Goal: Task Accomplishment & Management: Use online tool/utility

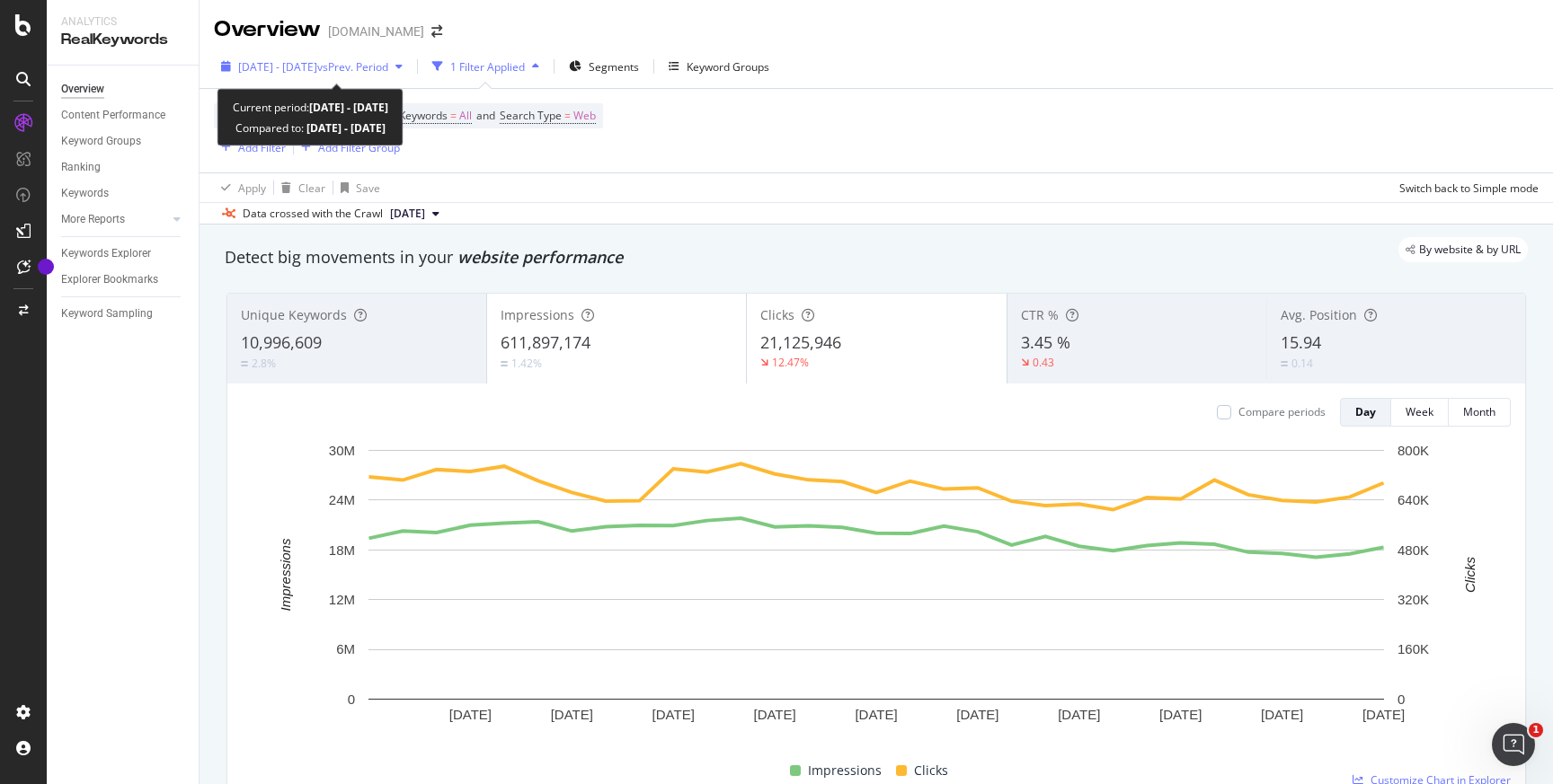
click at [409, 68] on div "button" at bounding box center [399, 66] width 21 height 11
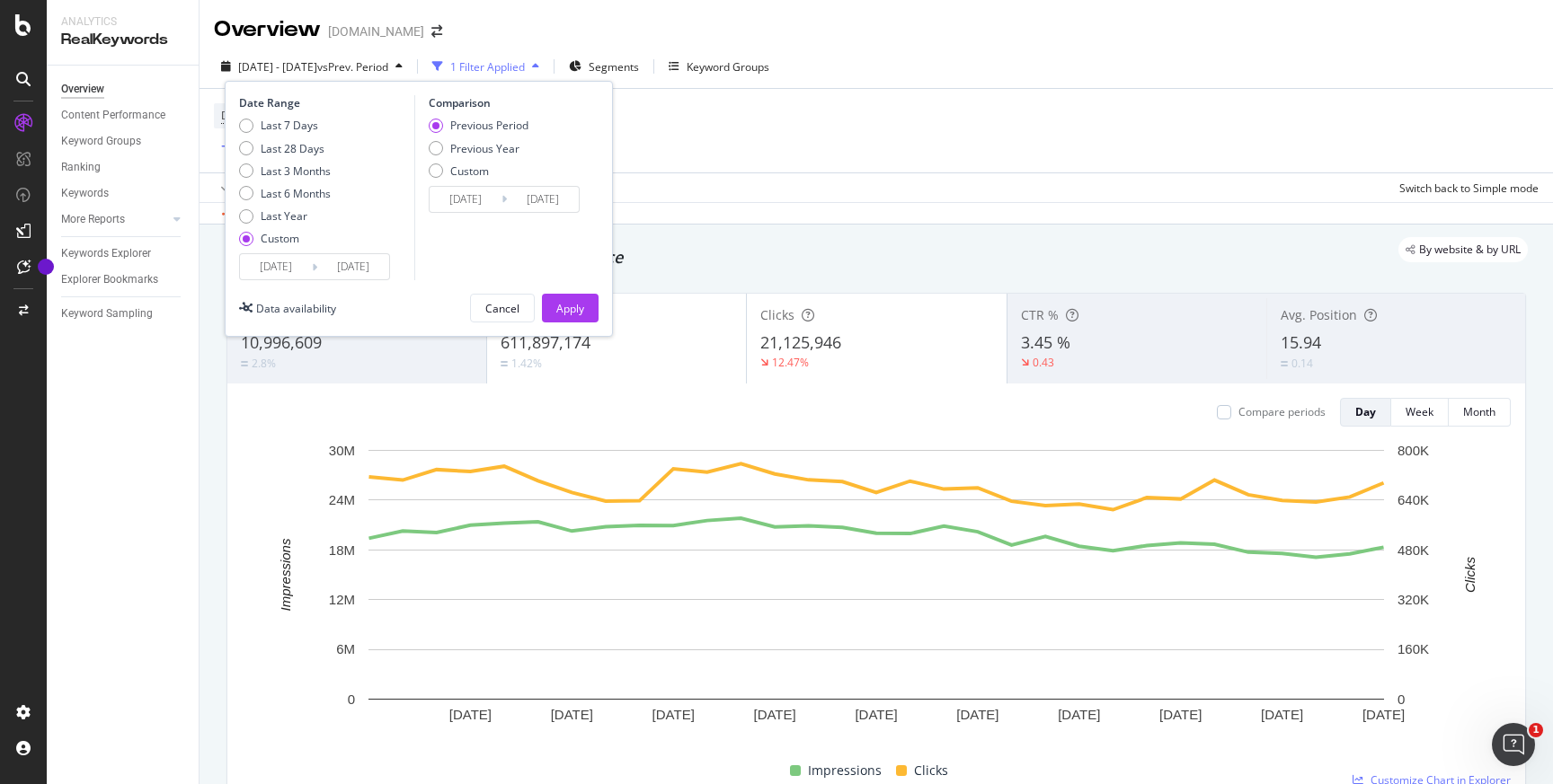
click at [855, 182] on div "Apply Clear Save Switch back to Simple mode" at bounding box center [876, 187] width 1353 height 30
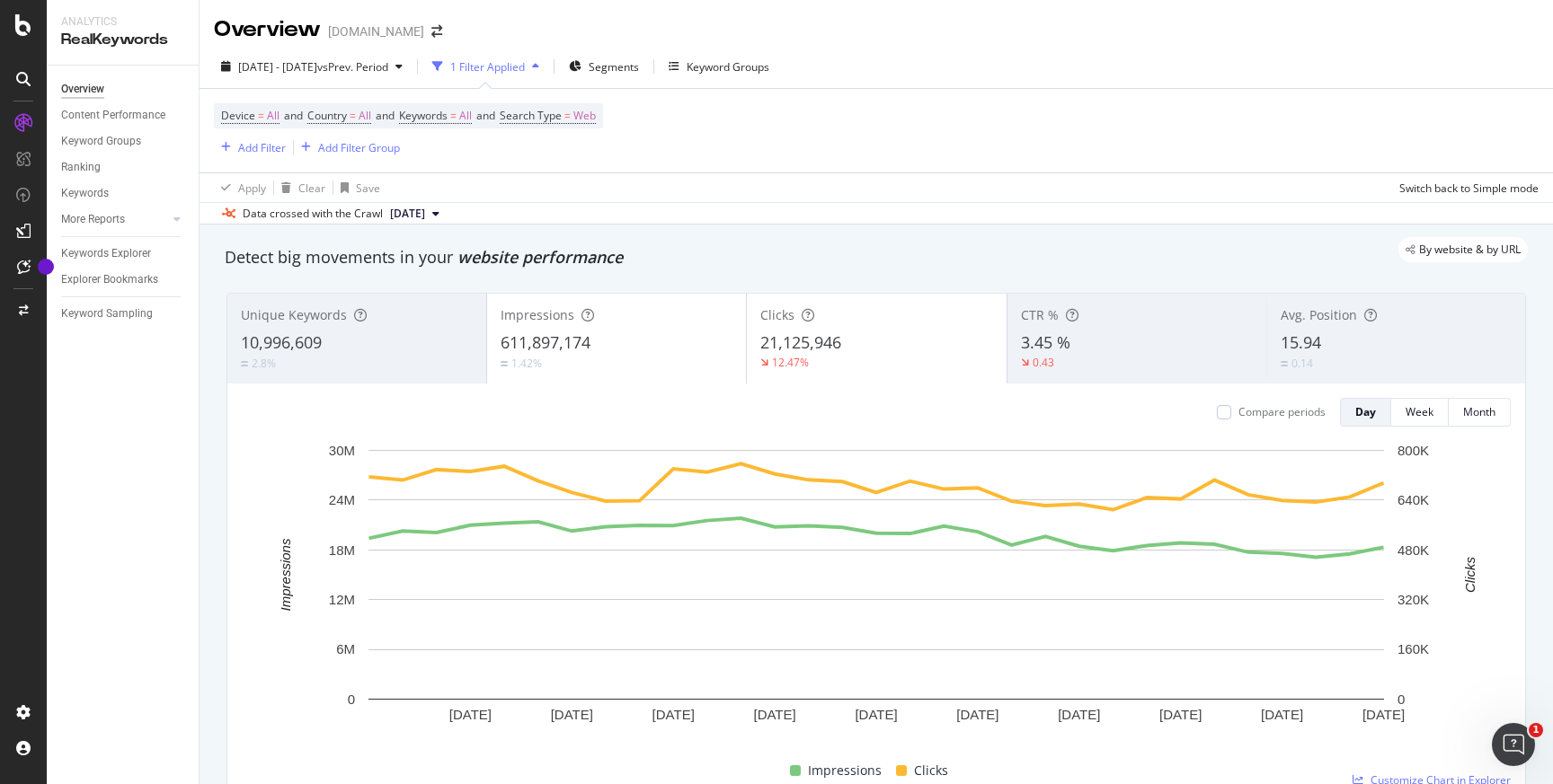
click at [539, 67] on icon "button" at bounding box center [535, 66] width 7 height 11
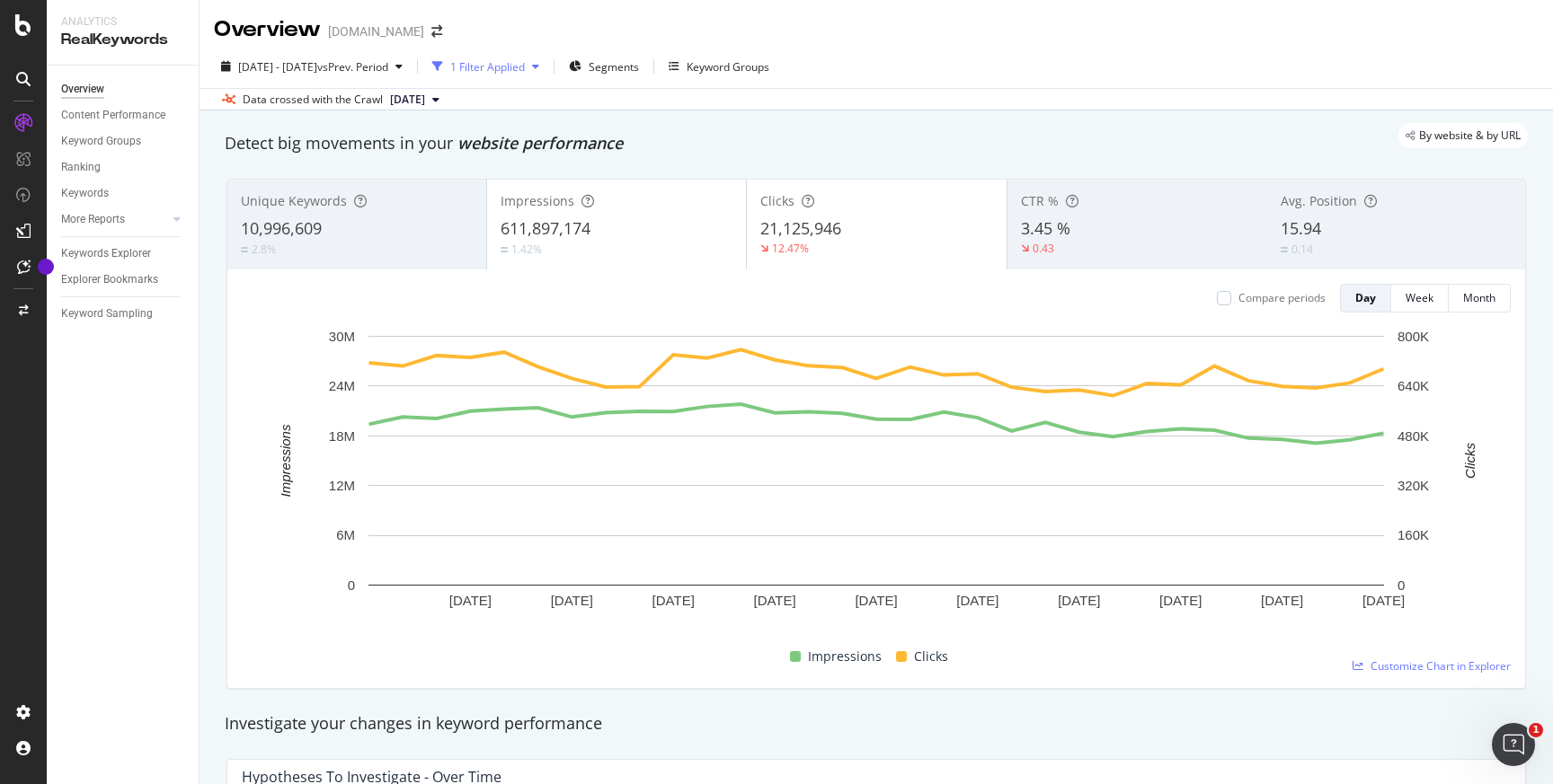
click at [539, 67] on icon "button" at bounding box center [535, 66] width 7 height 11
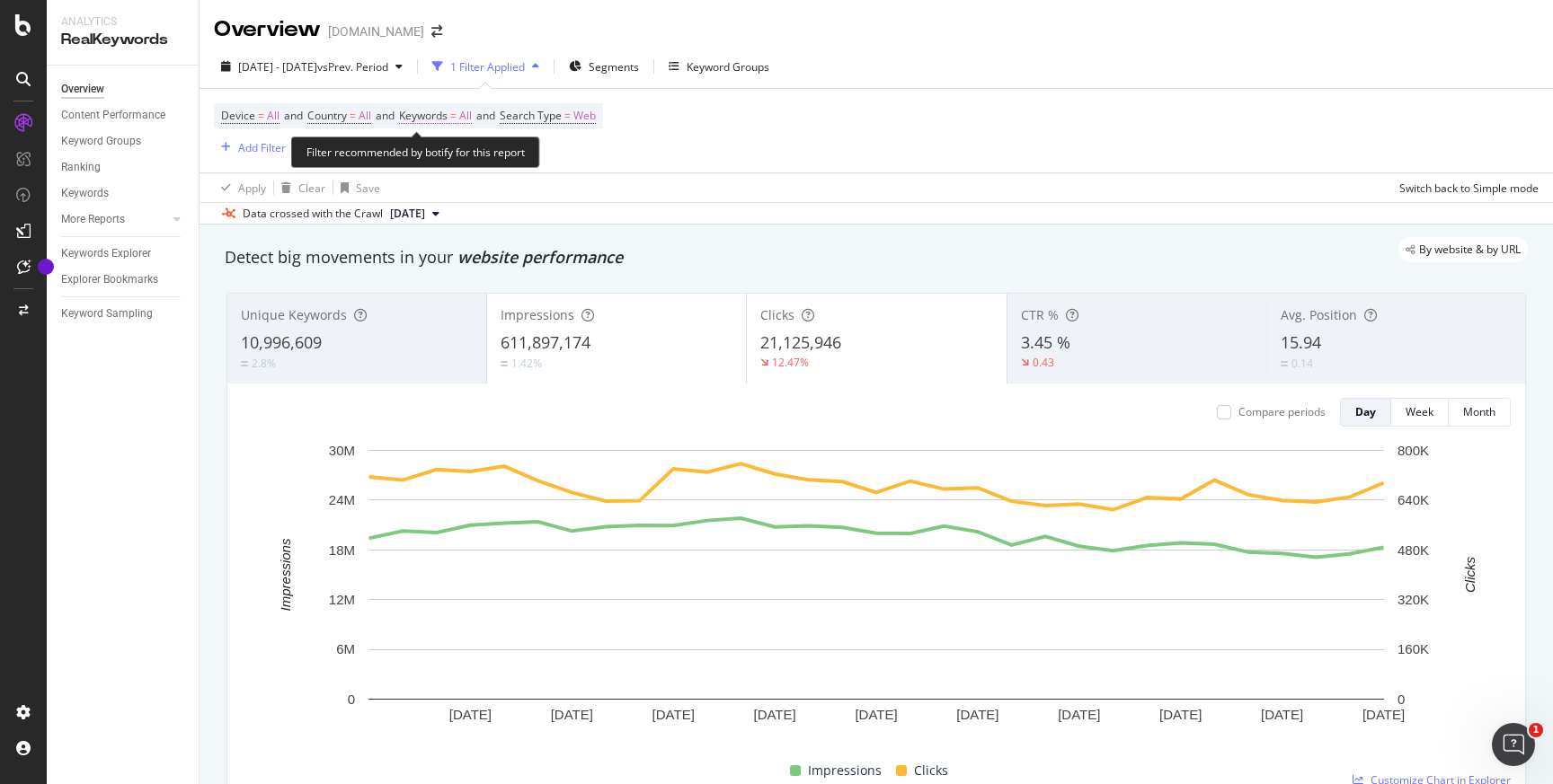
click at [472, 112] on span "All" at bounding box center [465, 116] width 12 height 25
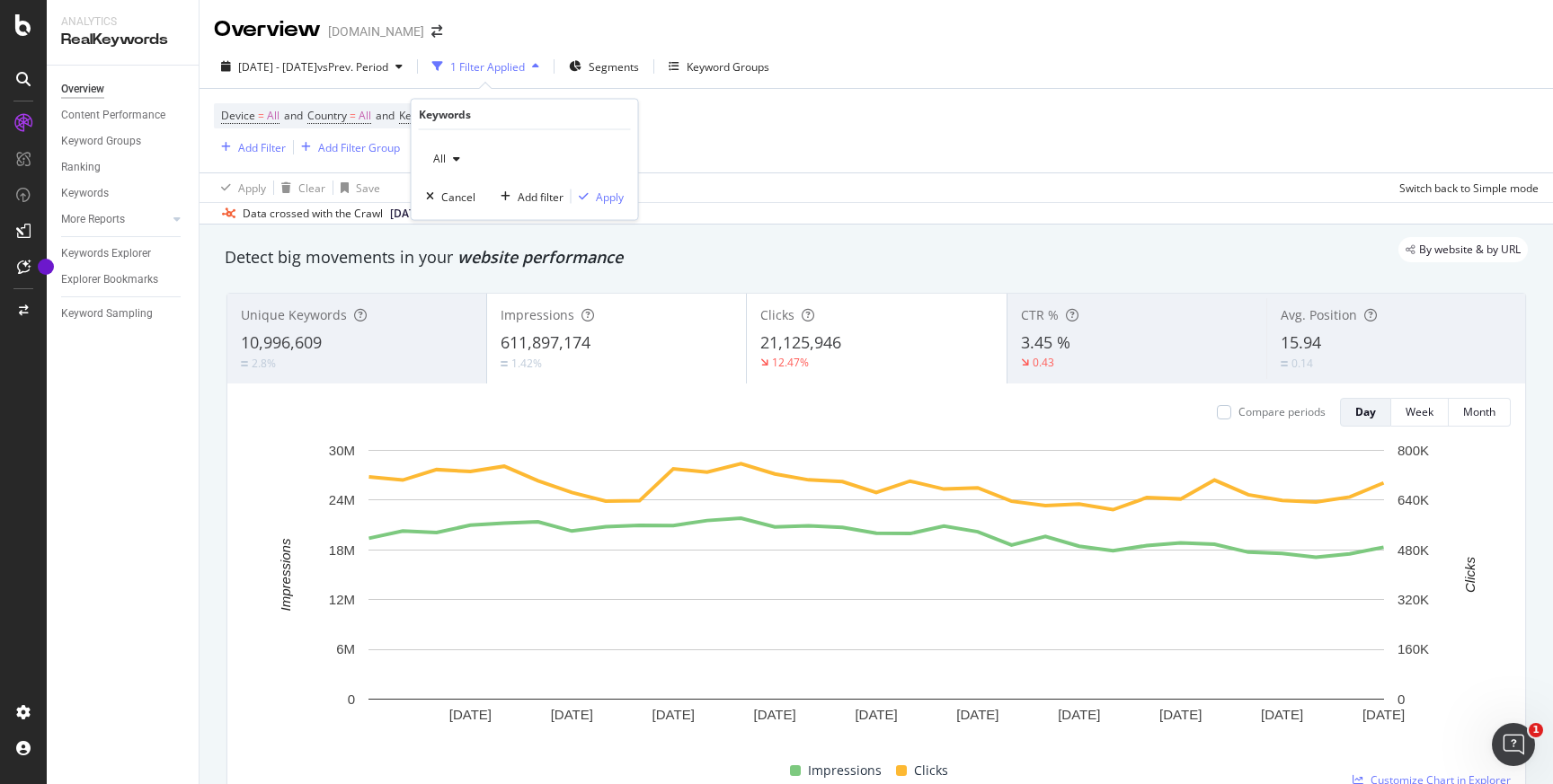
click at [456, 159] on icon "button" at bounding box center [456, 159] width 7 height 11
click at [491, 225] on span "Branded" at bounding box center [532, 220] width 184 height 16
click at [597, 197] on div "Apply" at bounding box center [609, 196] width 28 height 15
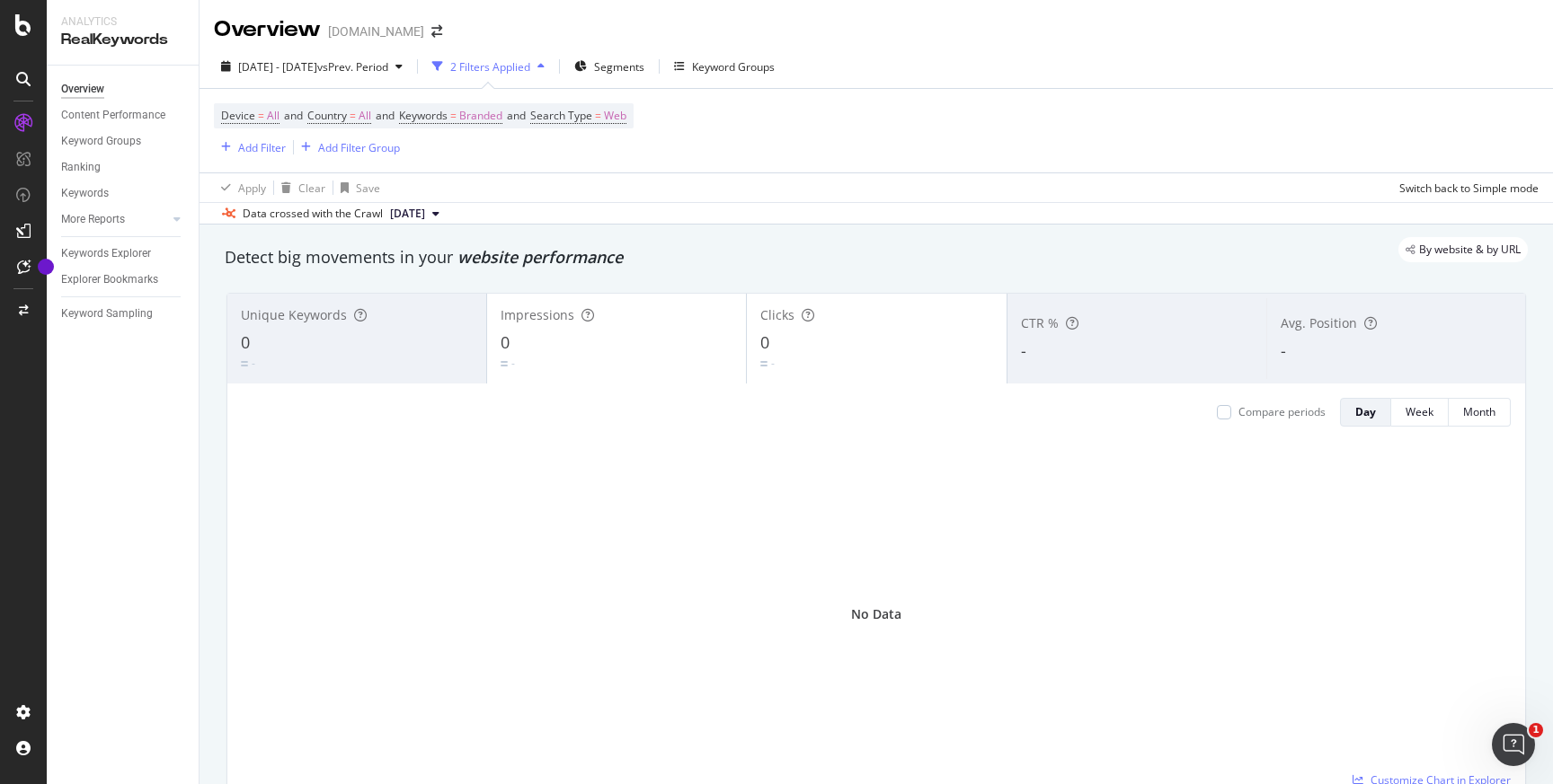
click at [447, 220] on button "[DATE]" at bounding box center [414, 213] width 63 height 21
click at [677, 147] on div "Device = All and Country = All and Keywords = Branded and Search Type = Web Add…" at bounding box center [876, 131] width 1324 height 84
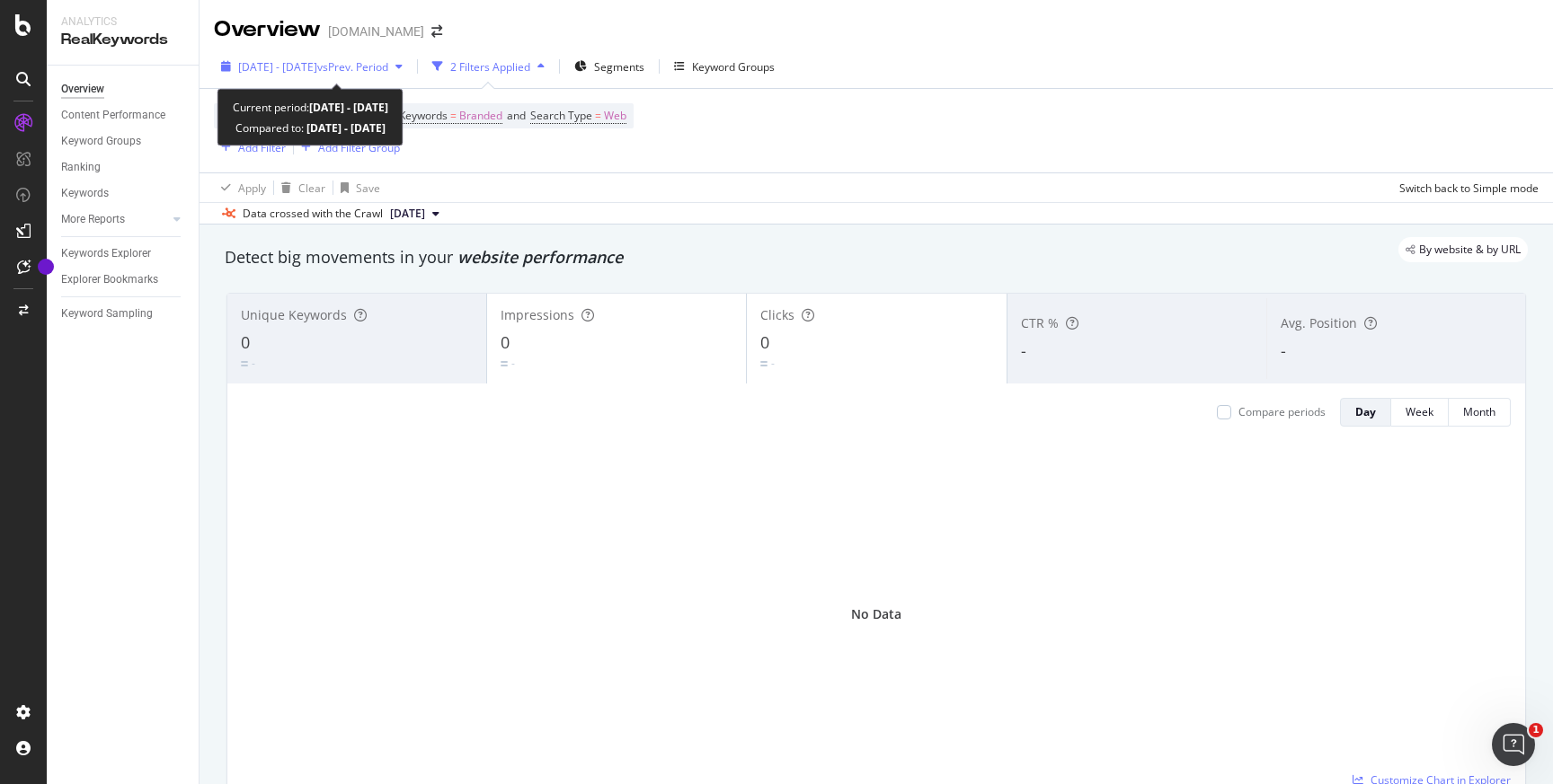
click at [384, 68] on span "vs Prev. Period" at bounding box center [353, 67] width 71 height 15
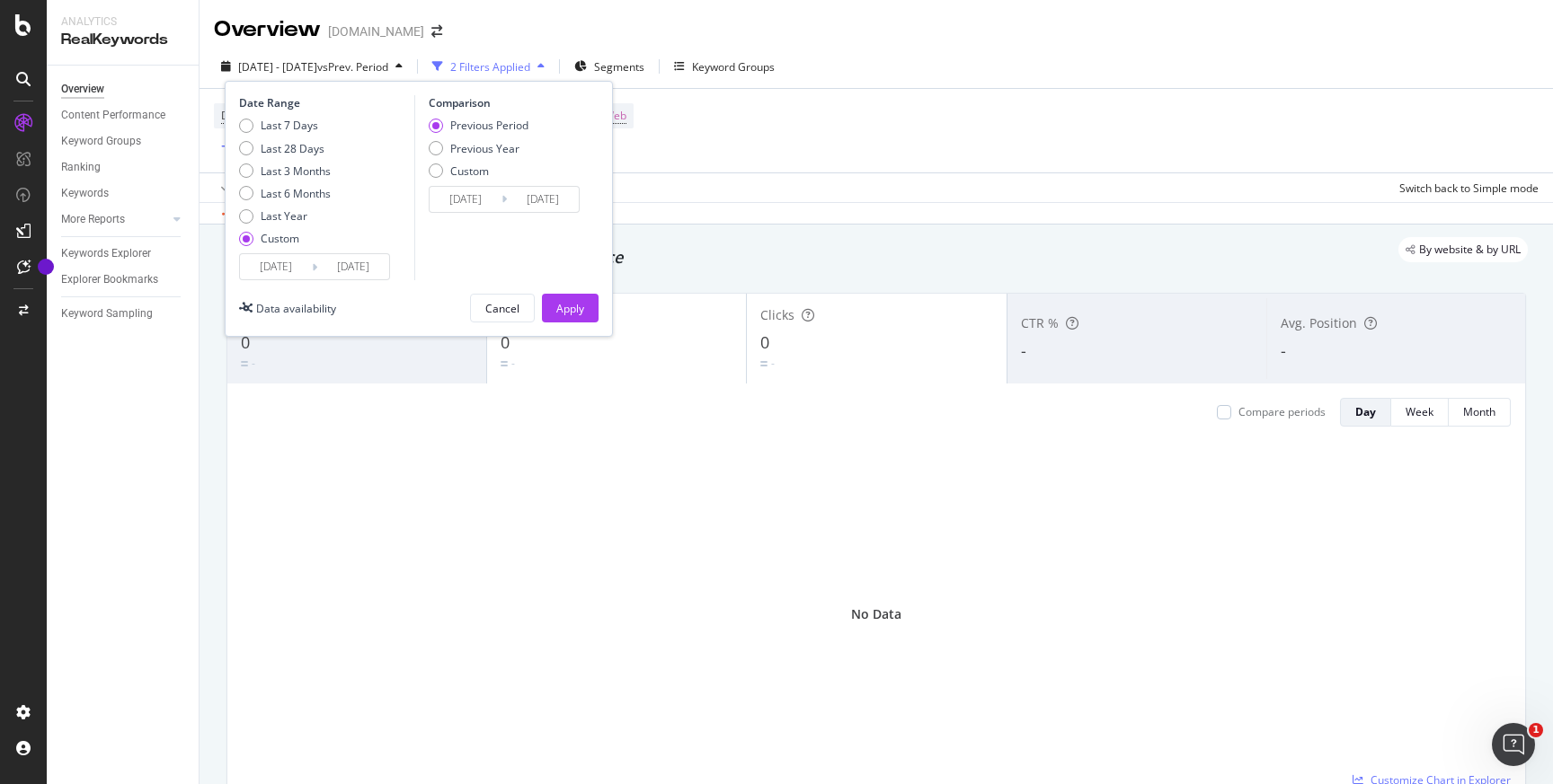
click at [842, 146] on div "Device = All and Country = All and Keywords = Branded and Search Type = Web Add…" at bounding box center [876, 131] width 1324 height 84
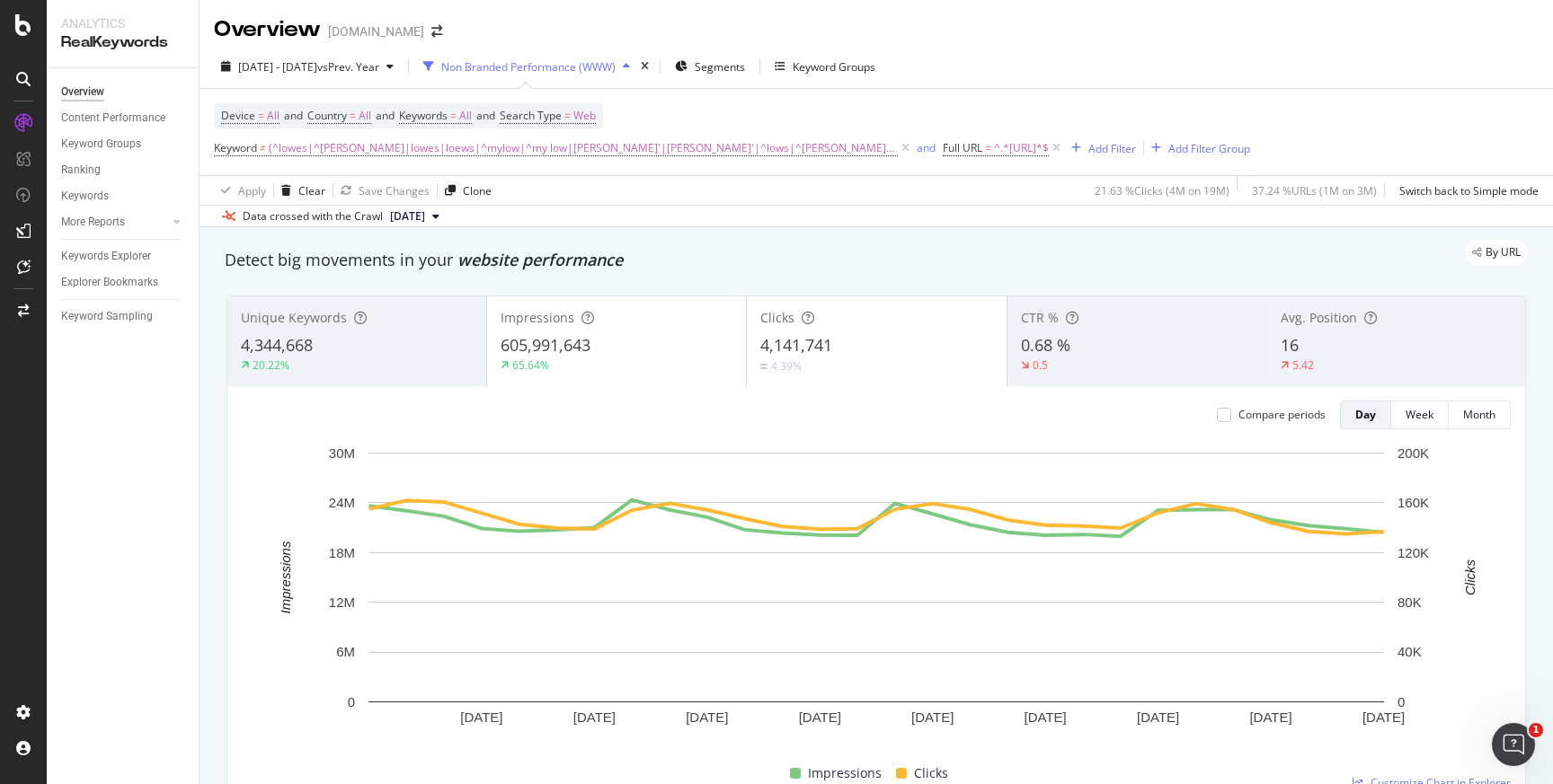
click at [637, 68] on div "button" at bounding box center [627, 66] width 21 height 11
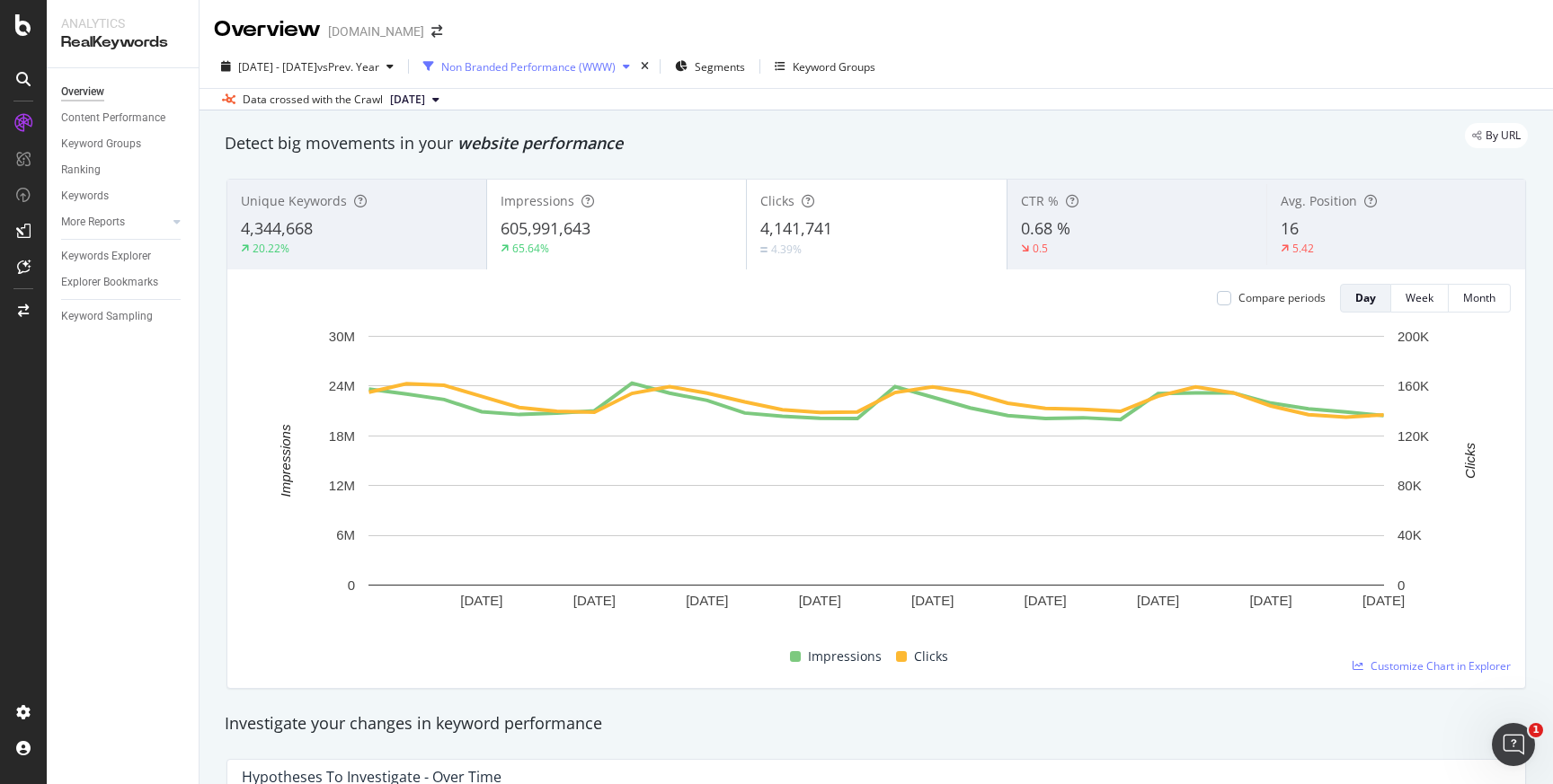
click at [637, 68] on div "button" at bounding box center [627, 66] width 21 height 11
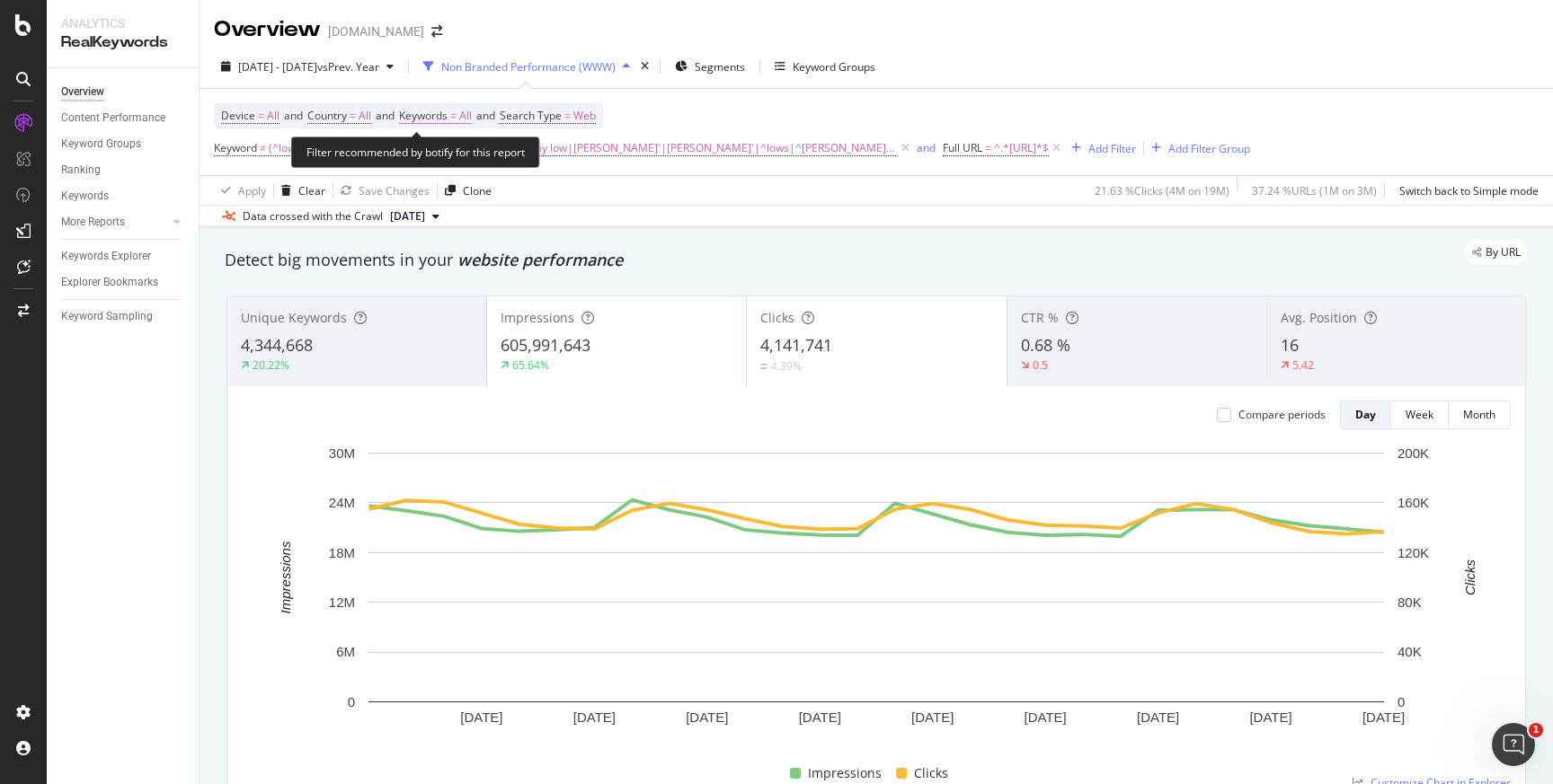
click at [472, 114] on span "All" at bounding box center [465, 116] width 12 height 25
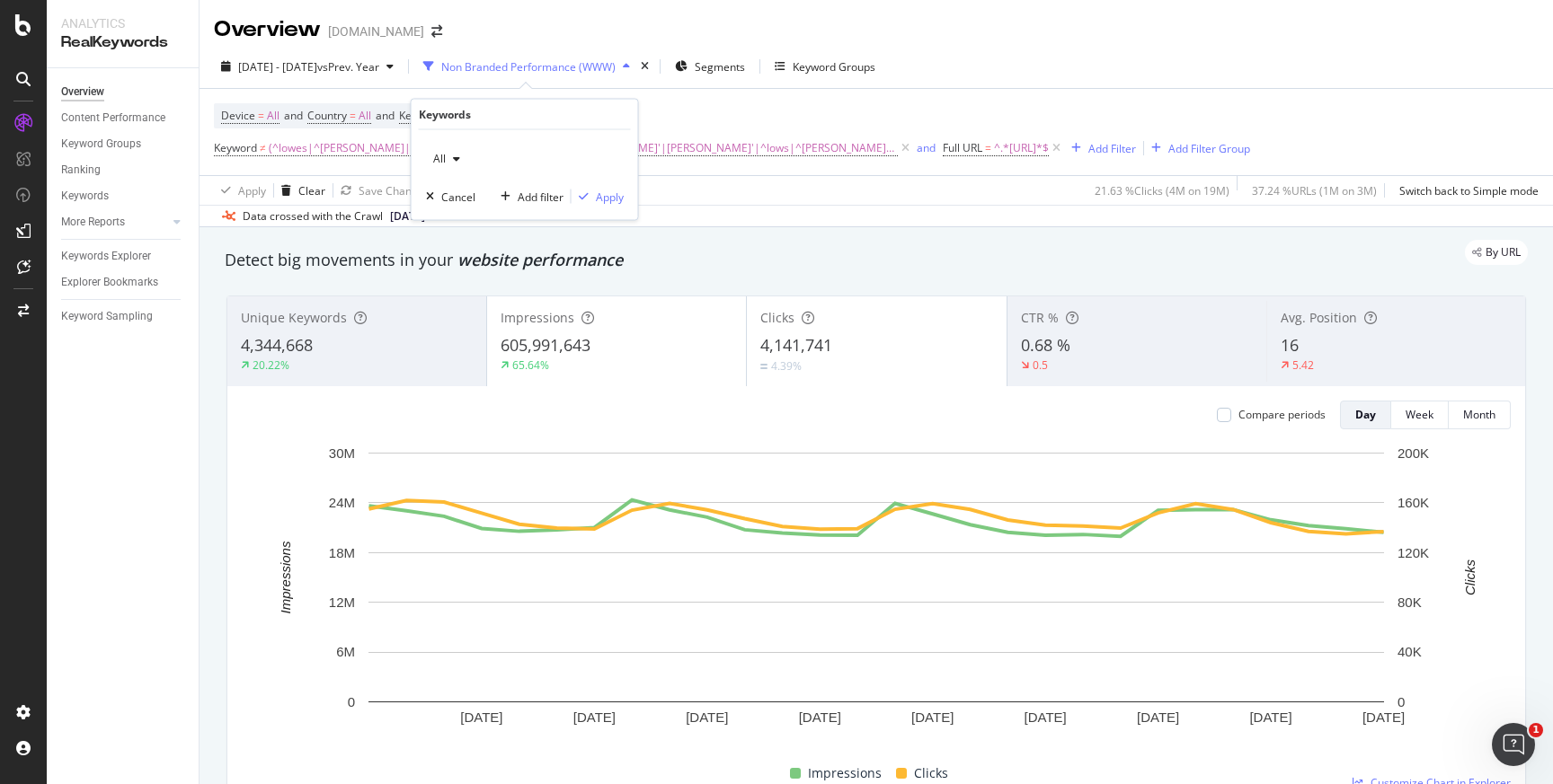
click at [459, 157] on div "button" at bounding box center [456, 159] width 21 height 11
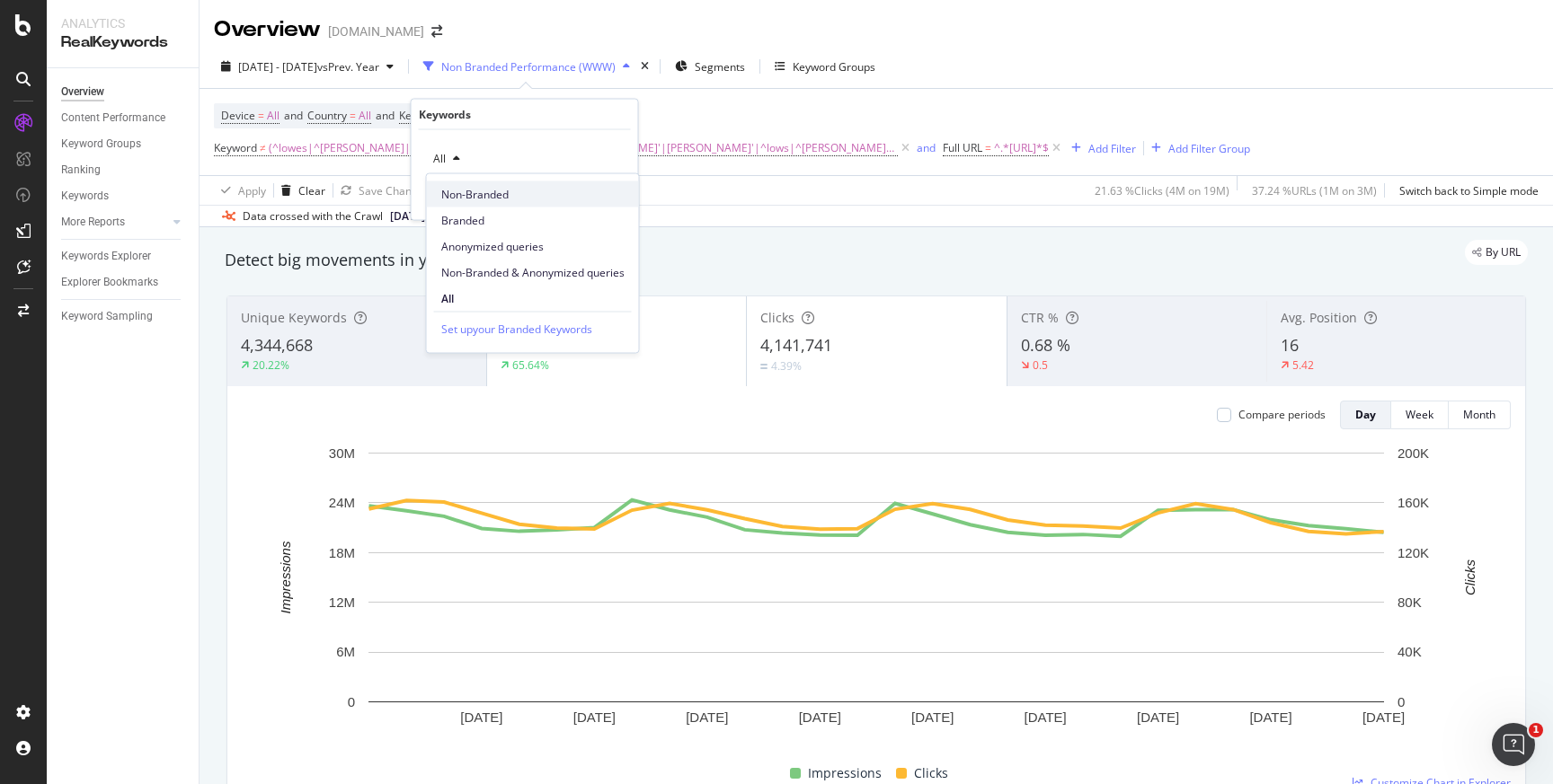
click at [466, 197] on span "Non-Branded" at bounding box center [532, 194] width 184 height 16
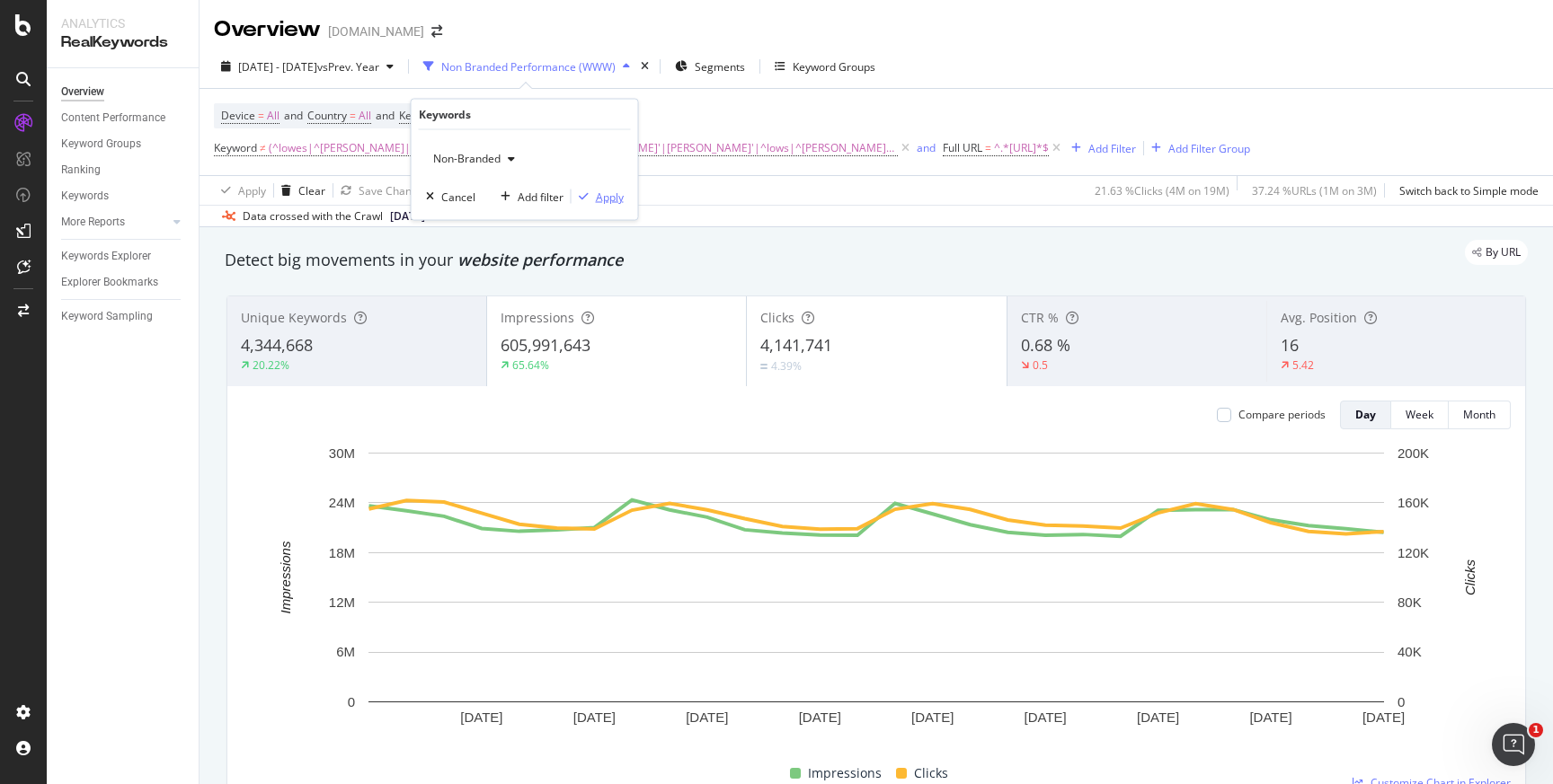
click at [606, 198] on div "Apply" at bounding box center [609, 196] width 28 height 15
